Goal: Transaction & Acquisition: Purchase product/service

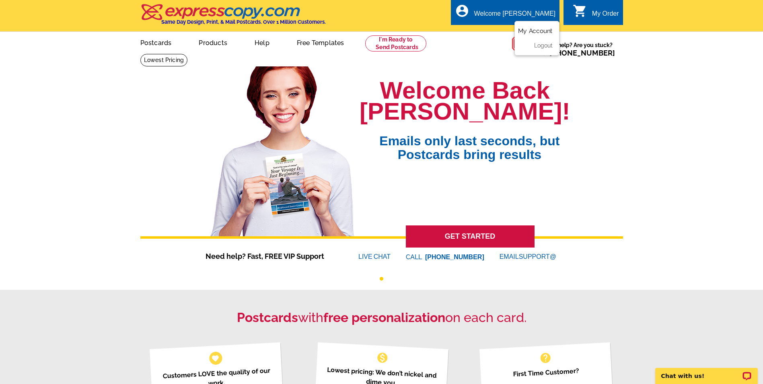
click at [524, 30] on link "My Account" at bounding box center [535, 30] width 35 height 7
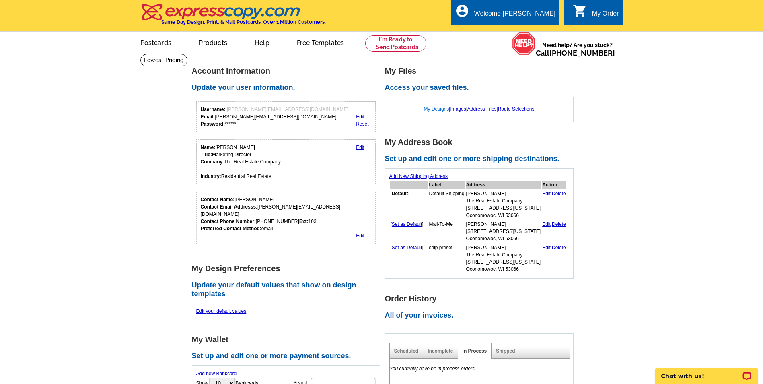
click at [440, 110] on link "My Designs" at bounding box center [436, 109] width 25 height 6
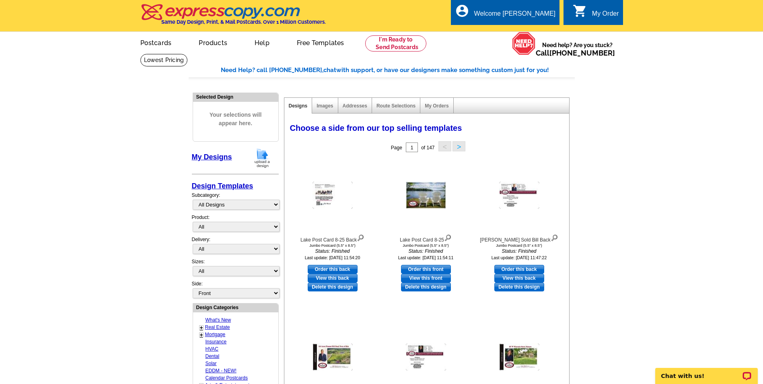
click at [264, 155] on img at bounding box center [262, 158] width 21 height 21
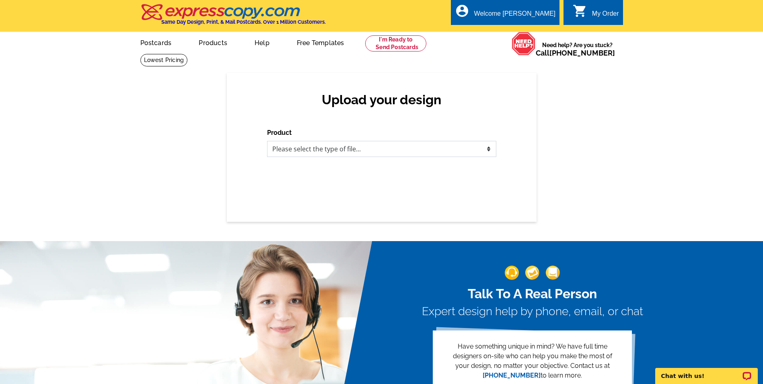
click at [323, 152] on select "Please select the type of file... Postcards Business Cards Letters and flyers G…" at bounding box center [381, 149] width 229 height 16
select select "1"
click at [267, 141] on select "Please select the type of file... Postcards Business Cards Letters and flyers G…" at bounding box center [381, 149] width 229 height 16
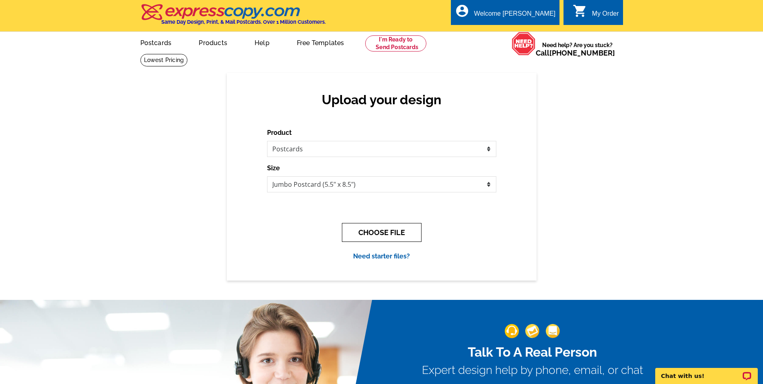
click at [402, 231] on button "CHOOSE FILE" at bounding box center [382, 232] width 80 height 19
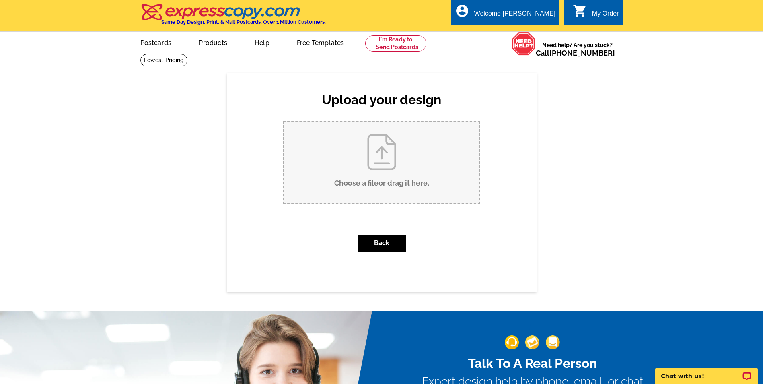
click at [379, 155] on input "Choose a file or drag it here ." at bounding box center [382, 162] width 196 height 81
type input "C:\fakepath\Mill Pond Sold Bill Front.pdf"
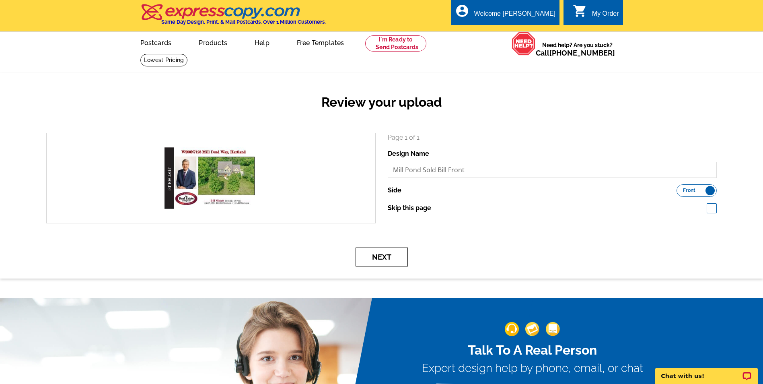
click at [371, 262] on button "Next" at bounding box center [382, 256] width 52 height 19
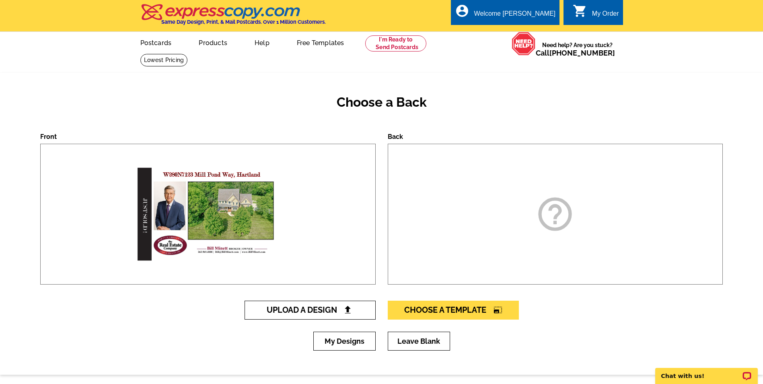
click at [323, 308] on span "Upload A Design" at bounding box center [310, 310] width 86 height 10
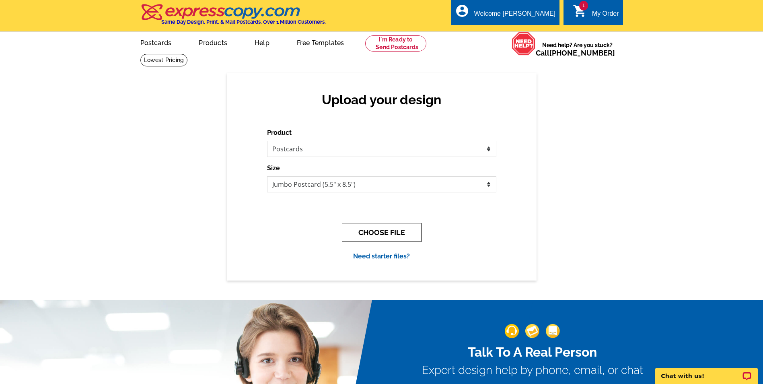
click at [389, 232] on button "CHOOSE FILE" at bounding box center [382, 232] width 80 height 19
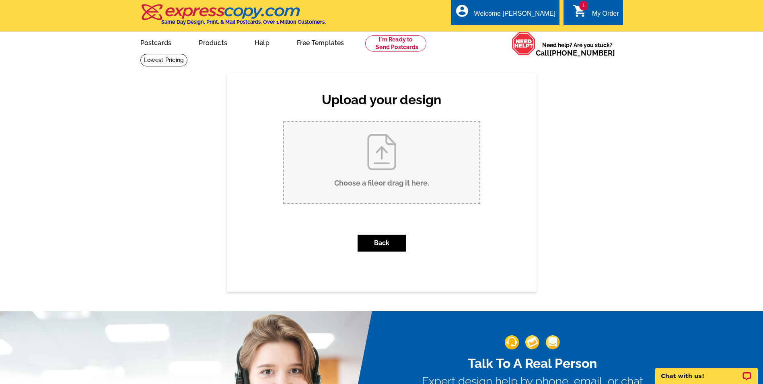
click at [387, 166] on input "Choose a file or drag it here ." at bounding box center [382, 162] width 196 height 81
type input "C:\fakepath\Mill Pond Sold Bill Back.pdf"
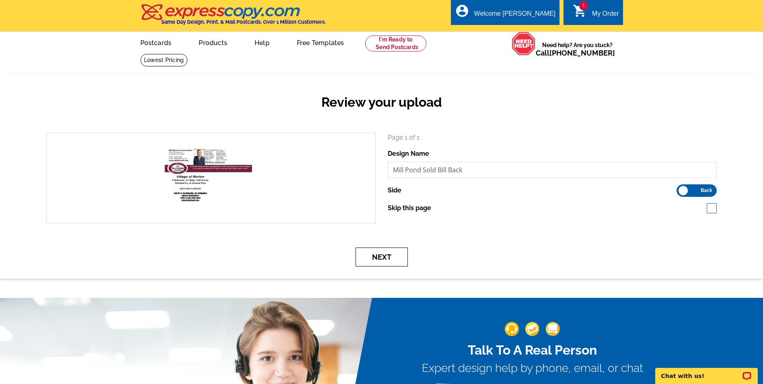
click at [380, 258] on button "Next" at bounding box center [382, 256] width 52 height 19
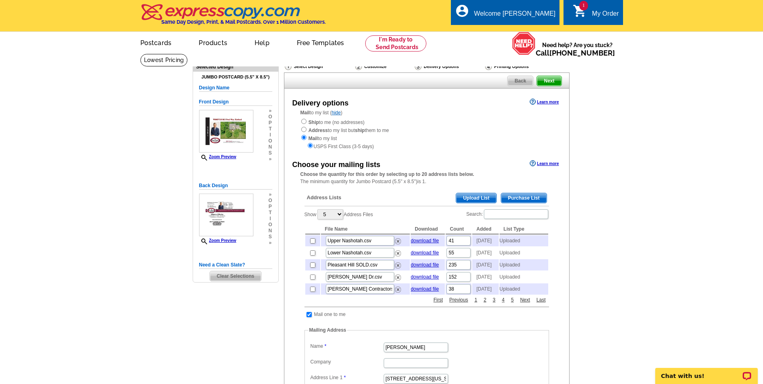
click at [467, 199] on span "Upload List" at bounding box center [476, 198] width 40 height 10
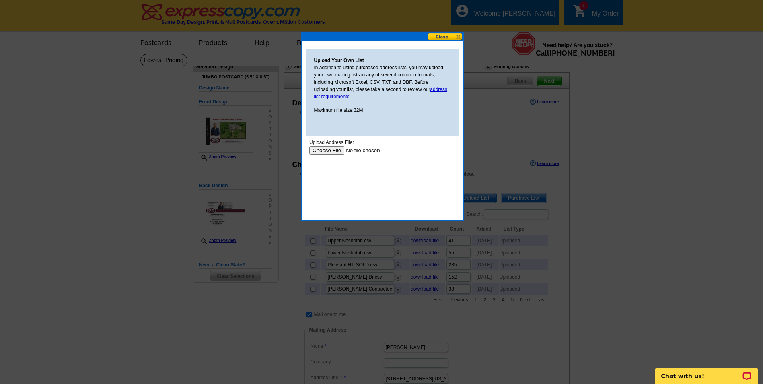
click at [332, 151] on input "file" at bounding box center [360, 150] width 102 height 8
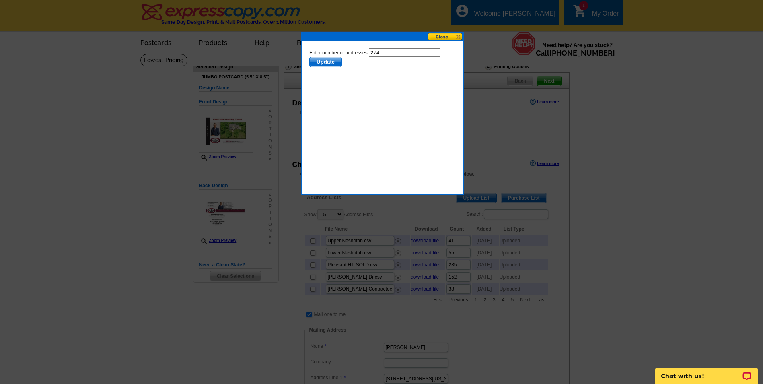
click at [332, 62] on span "Update" at bounding box center [325, 62] width 32 height 10
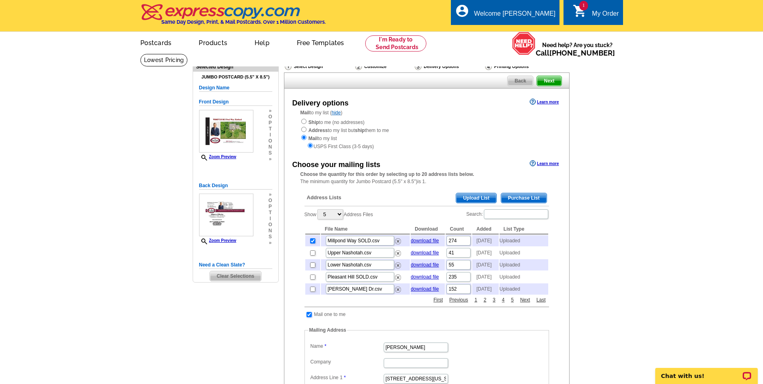
click at [309, 317] on input "checkbox" at bounding box center [309, 314] width 5 height 5
checkbox input "false"
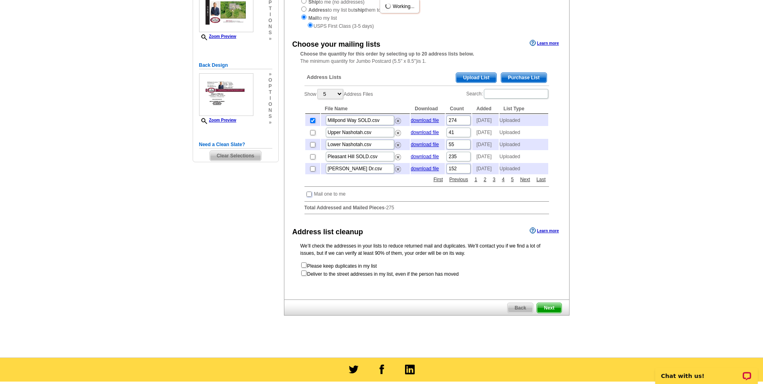
scroll to position [121, 0]
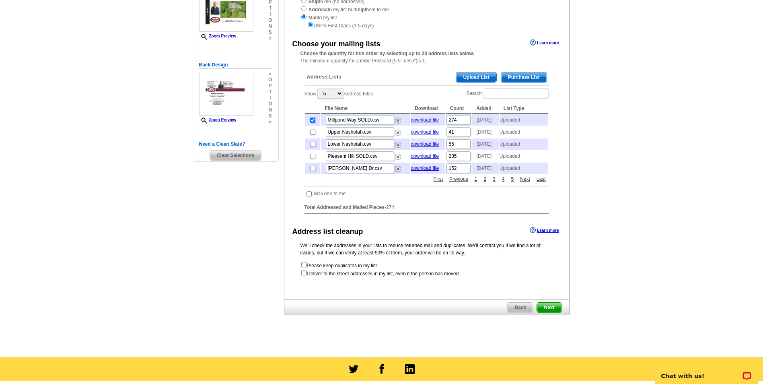
click at [552, 312] on span "Next" at bounding box center [549, 308] width 24 height 10
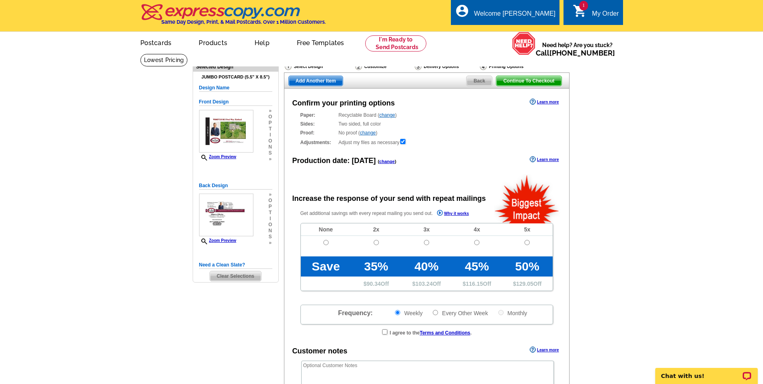
radio input "false"
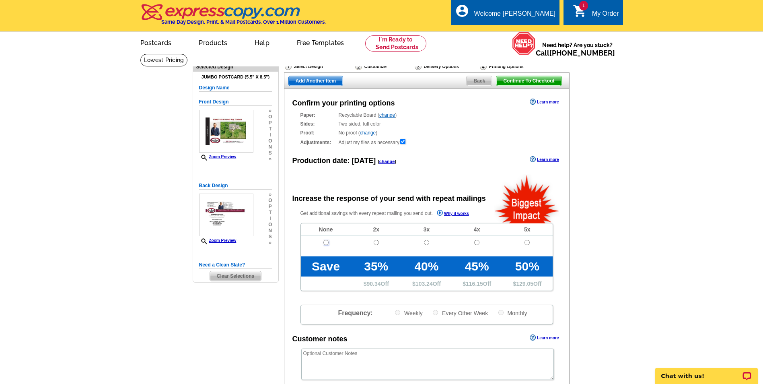
click at [324, 241] on input "radio" at bounding box center [325, 242] width 5 height 5
radio input "true"
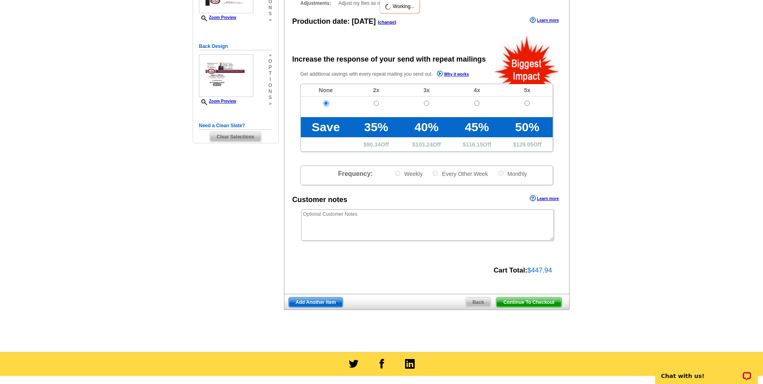
scroll to position [161, 0]
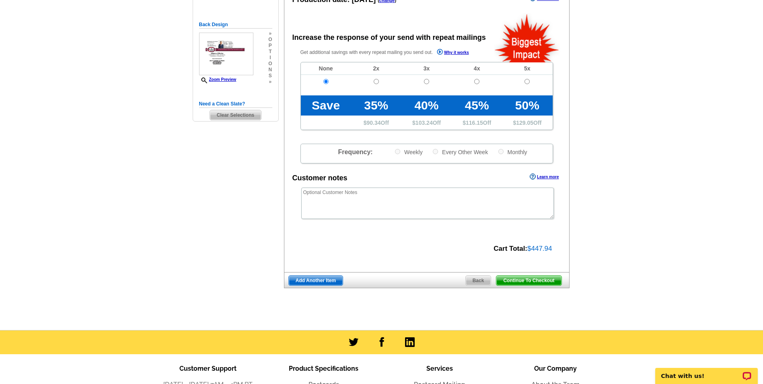
click at [320, 283] on span "Add Another Item" at bounding box center [316, 281] width 54 height 10
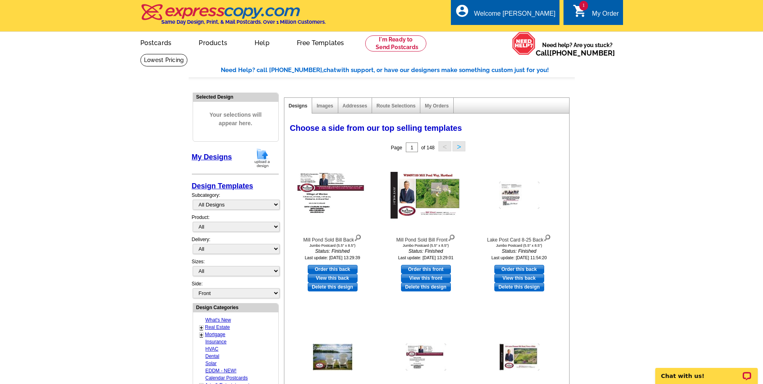
click at [262, 157] on img at bounding box center [262, 158] width 21 height 21
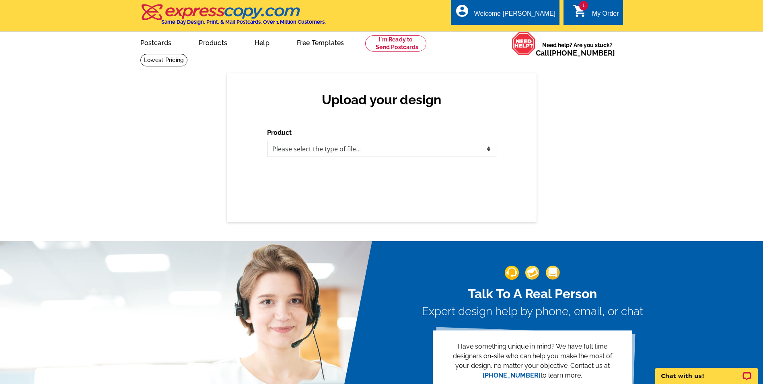
click at [299, 150] on select "Please select the type of file... Postcards Business Cards Letters and flyers G…" at bounding box center [381, 149] width 229 height 16
select select "1"
click at [267, 141] on select "Please select the type of file... Postcards Business Cards Letters and flyers G…" at bounding box center [381, 149] width 229 height 16
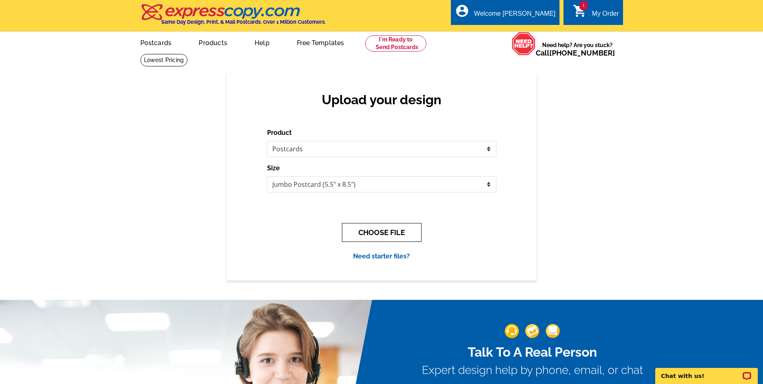
click at [395, 229] on button "CHOOSE FILE" at bounding box center [382, 232] width 80 height 19
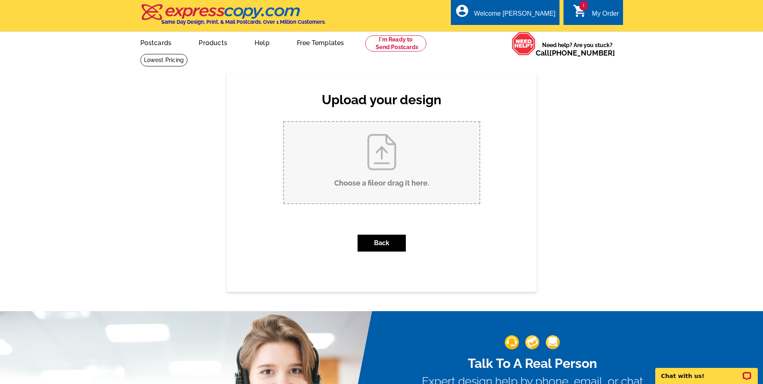
click at [387, 157] on input "Choose a file or drag it here ." at bounding box center [382, 162] width 196 height 81
type input "C:\fakepath\State St Duplex Sold.pdf"
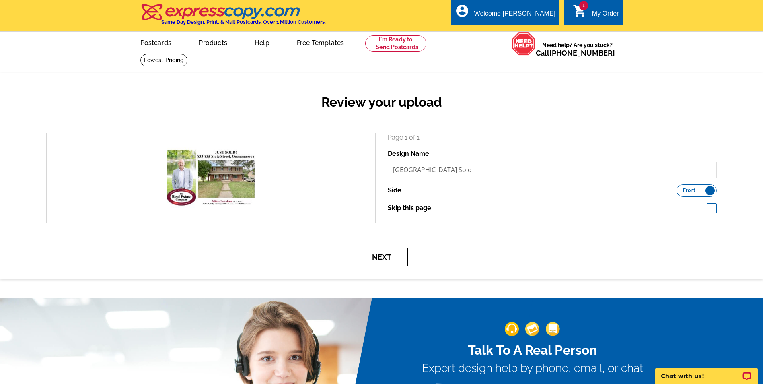
click at [369, 261] on button "Next" at bounding box center [382, 256] width 52 height 19
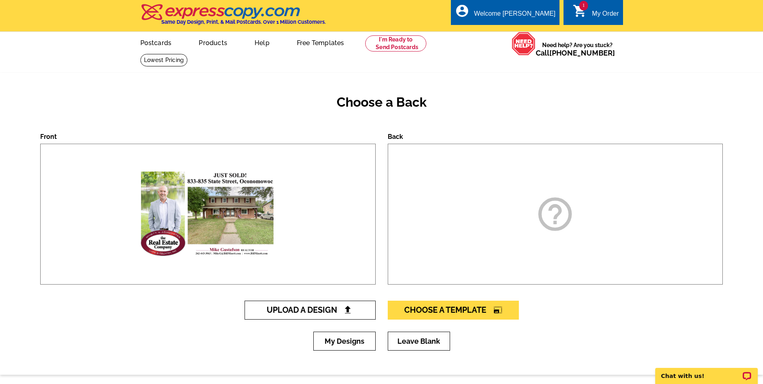
click at [324, 309] on span "Upload A Design" at bounding box center [310, 310] width 86 height 10
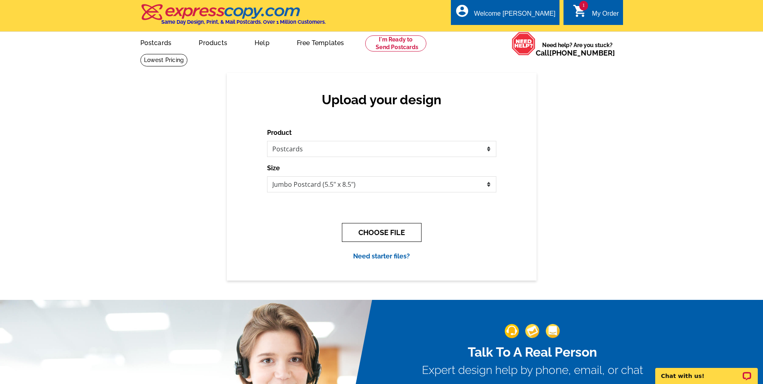
click at [397, 238] on button "CHOOSE FILE" at bounding box center [382, 232] width 80 height 19
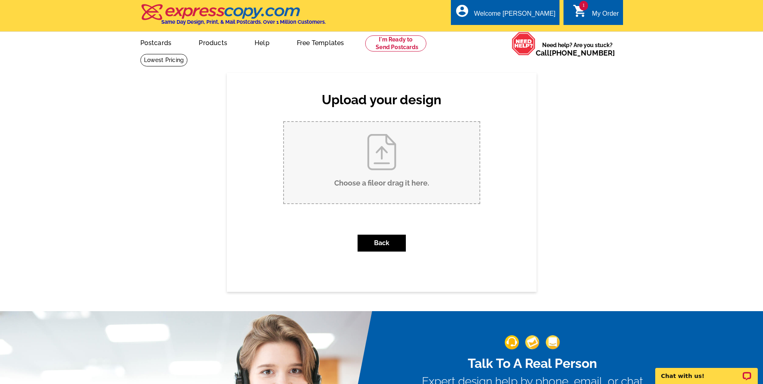
click at [379, 165] on input "Choose a file or drag it here ." at bounding box center [382, 162] width 196 height 81
type input "C:\fakepath\State St Sold Back.pdf"
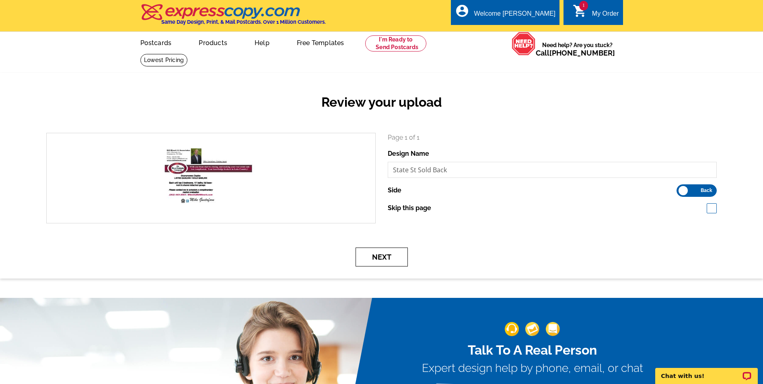
click at [382, 256] on button "Next" at bounding box center [382, 256] width 52 height 19
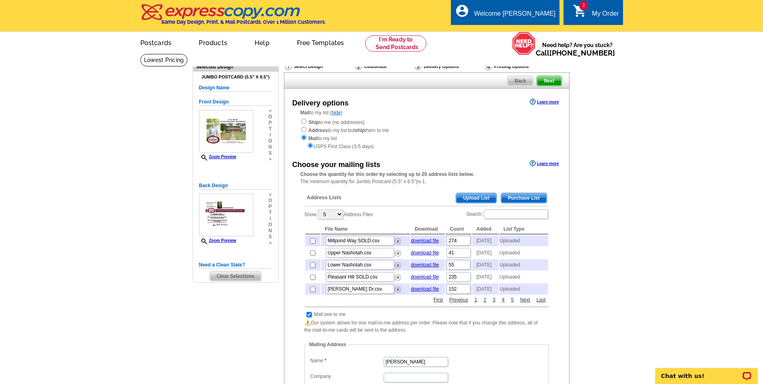
click at [310, 317] on input "checkbox" at bounding box center [309, 314] width 5 height 5
checkbox input "false"
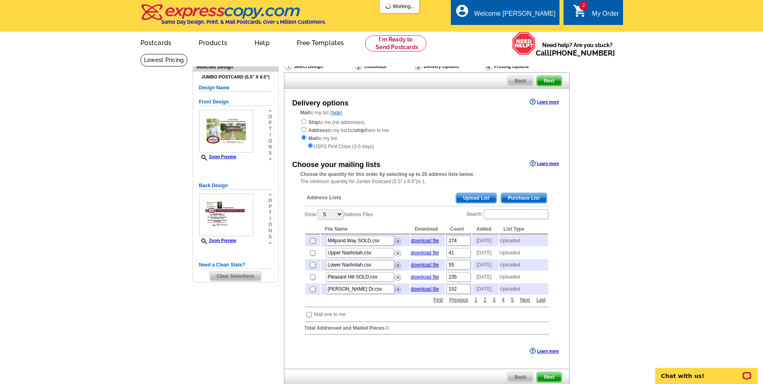
click at [471, 196] on span "Upload List" at bounding box center [476, 198] width 40 height 10
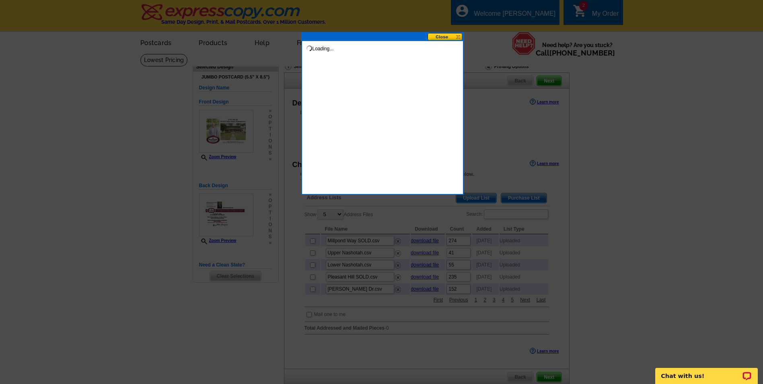
click at [458, 35] on button at bounding box center [445, 37] width 35 height 8
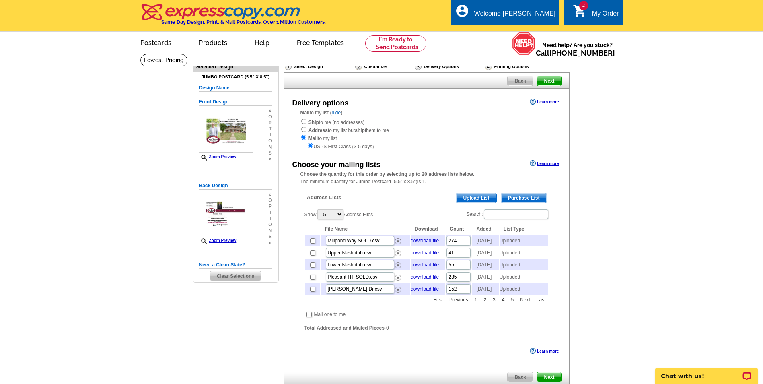
click at [469, 198] on span "Upload List" at bounding box center [476, 198] width 40 height 10
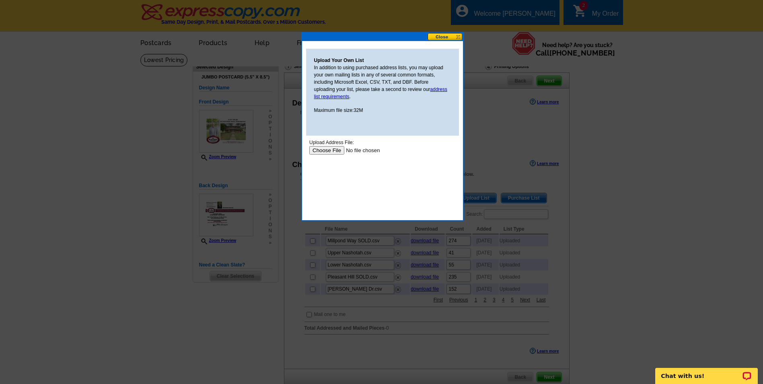
click at [328, 150] on input "file" at bounding box center [360, 150] width 102 height 8
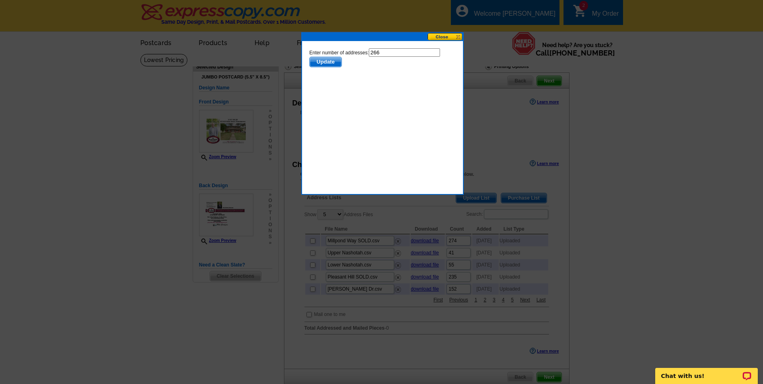
click at [337, 63] on span "Update" at bounding box center [325, 62] width 32 height 10
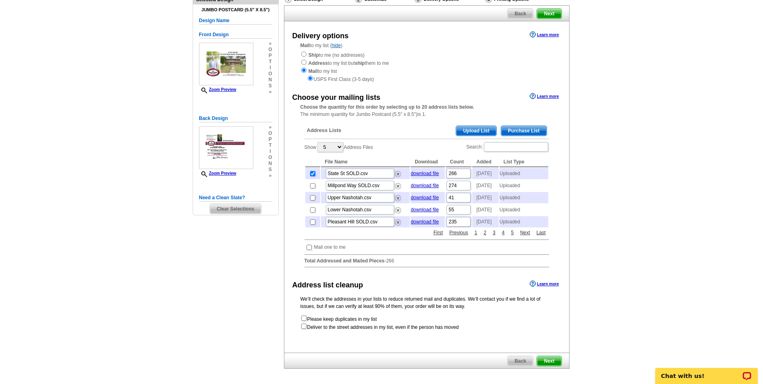
scroll to position [80, 0]
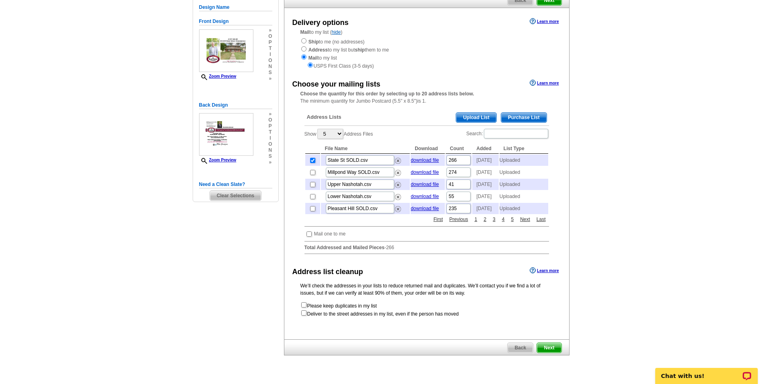
click at [547, 352] on span "Next" at bounding box center [549, 348] width 24 height 10
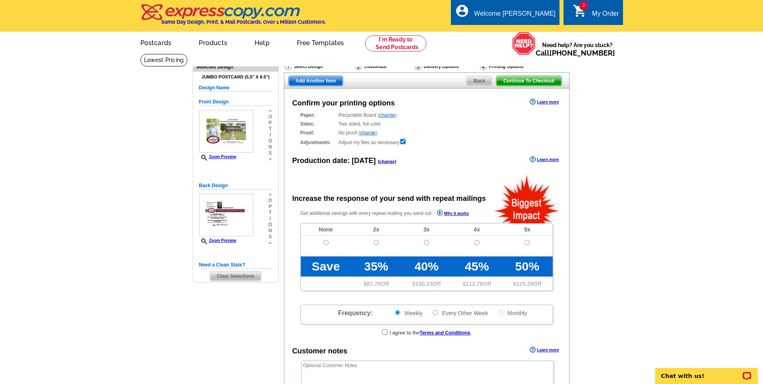
radio input "false"
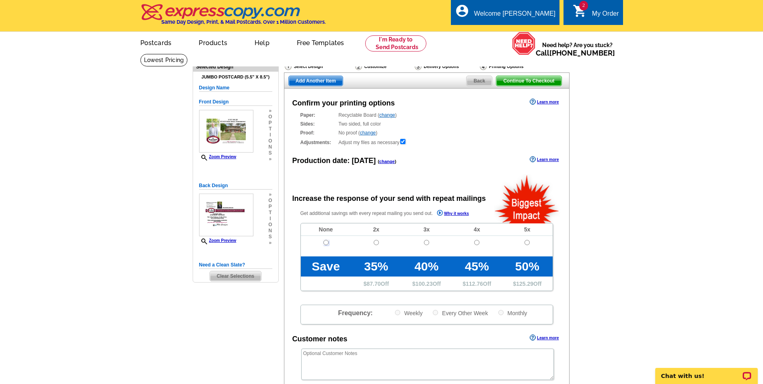
click at [325, 243] on input "radio" at bounding box center [325, 242] width 5 height 5
radio input "true"
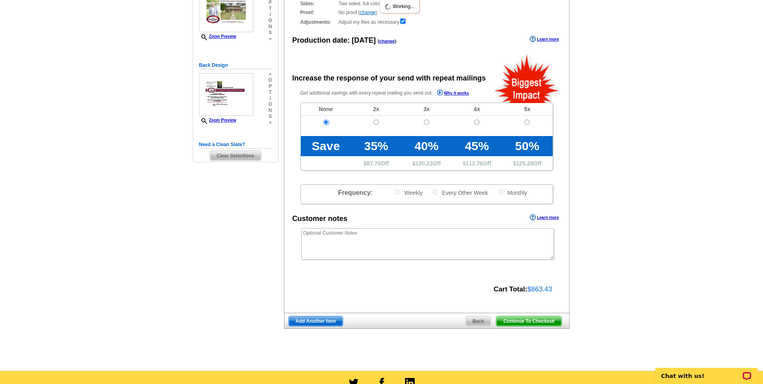
scroll to position [121, 0]
click at [535, 323] on span "Continue To Checkout" at bounding box center [528, 321] width 65 height 10
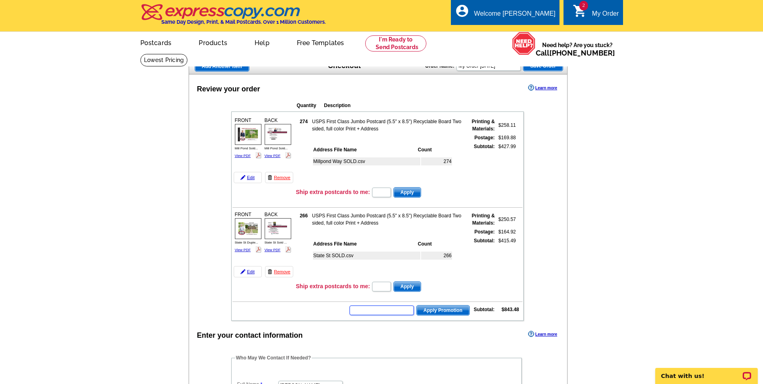
click at [371, 311] on input "text" at bounding box center [382, 310] width 64 height 10
type input "GROW40"
click at [434, 311] on span "Apply Promotion" at bounding box center [443, 310] width 53 height 10
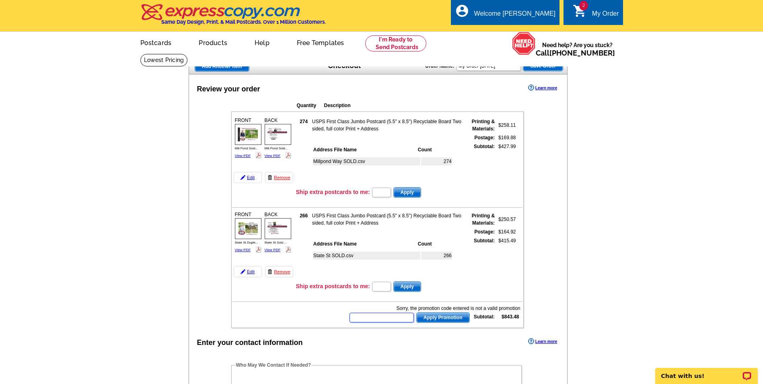
click at [358, 320] on input "text" at bounding box center [382, 318] width 64 height 10
type input "NEW0825"
click at [429, 317] on span "Apply Promotion" at bounding box center [443, 318] width 53 height 10
click at [365, 320] on input "text" at bounding box center [382, 318] width 64 height 10
type input "GROW0825"
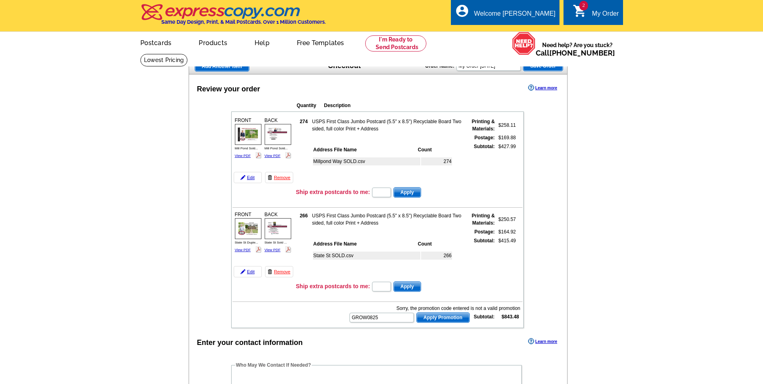
click at [433, 321] on span "Apply Promotion" at bounding box center [443, 318] width 53 height 10
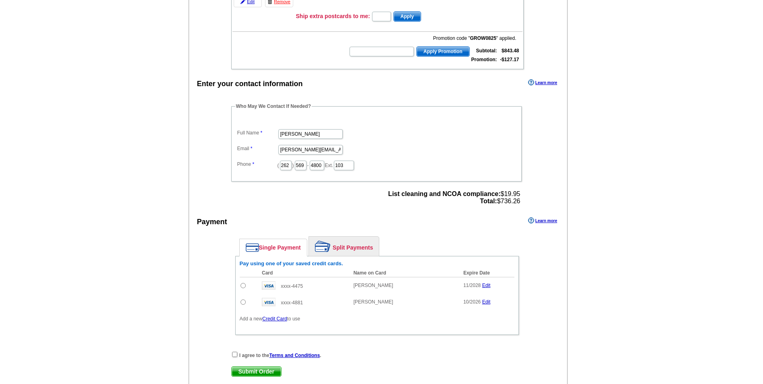
scroll to position [282, 0]
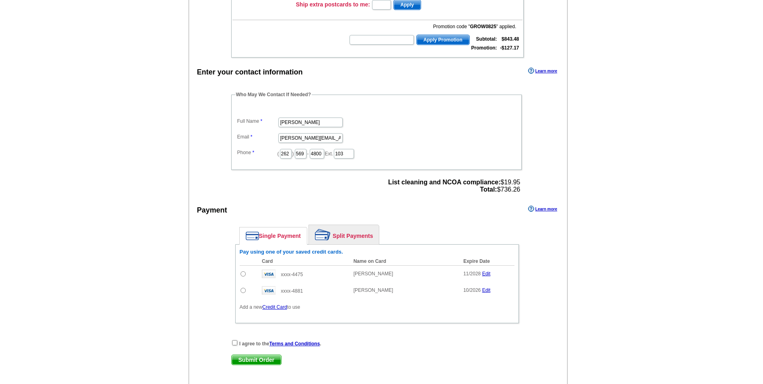
click at [244, 276] on input "radio" at bounding box center [243, 273] width 5 height 5
radio input "true"
click at [236, 344] on input "checkbox" at bounding box center [234, 342] width 5 height 5
checkbox input "true"
click at [248, 362] on span "Submit Order" at bounding box center [256, 360] width 49 height 10
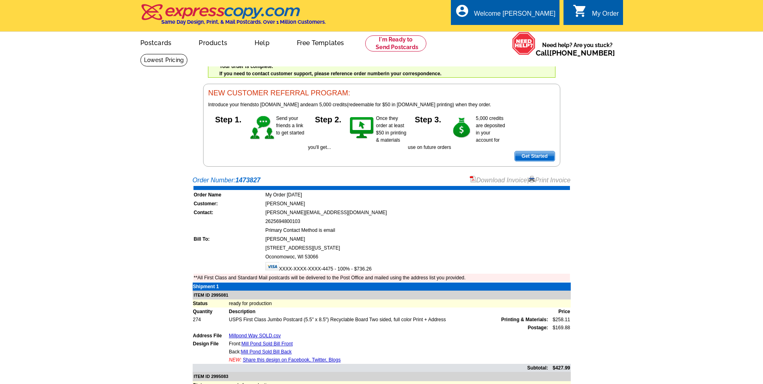
click at [504, 181] on link "Download Invoice" at bounding box center [498, 180] width 57 height 7
